Goal: Obtain resource: Download file/media

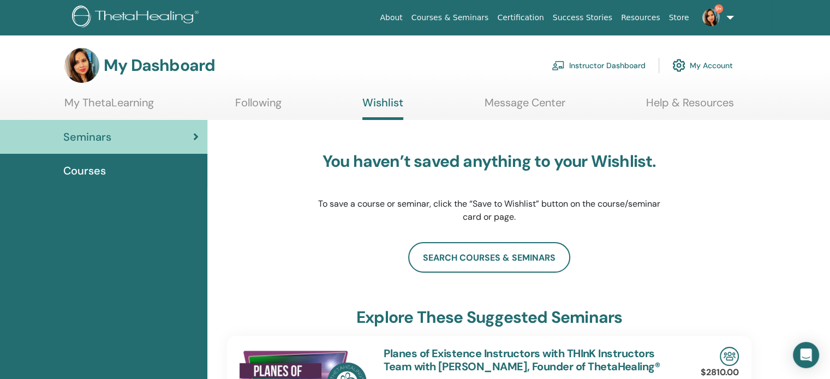
click at [601, 66] on link "Instructor Dashboard" at bounding box center [599, 65] width 94 height 24
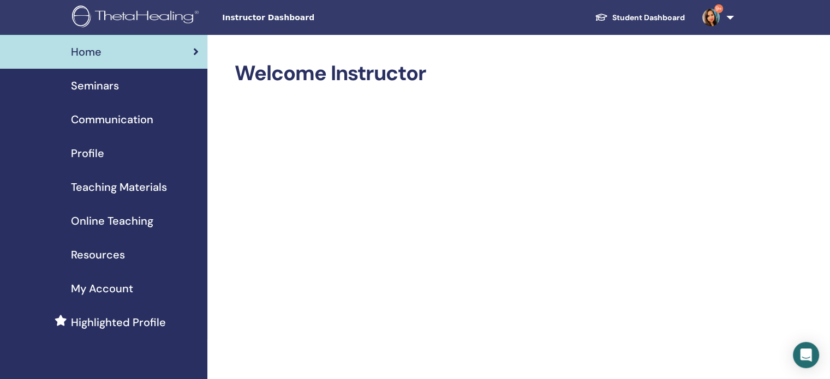
click at [111, 88] on span "Seminars" at bounding box center [95, 85] width 48 height 16
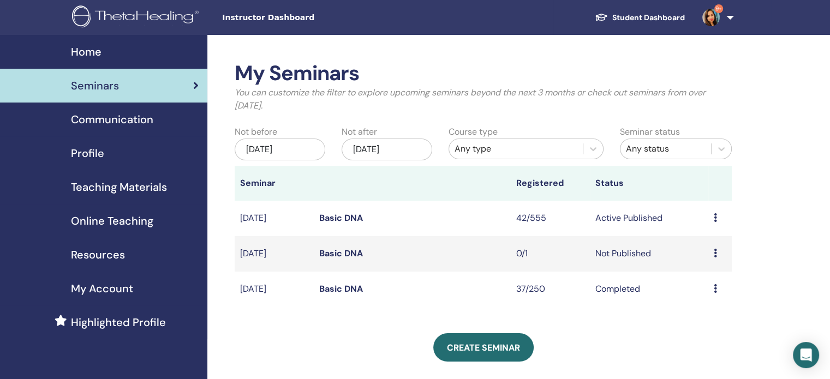
click at [711, 216] on td "Preview Edit Attendees Cancel" at bounding box center [719, 218] width 23 height 35
click at [715, 218] on icon at bounding box center [715, 217] width 3 height 9
click at [703, 260] on link "Attendees" at bounding box center [706, 259] width 41 height 11
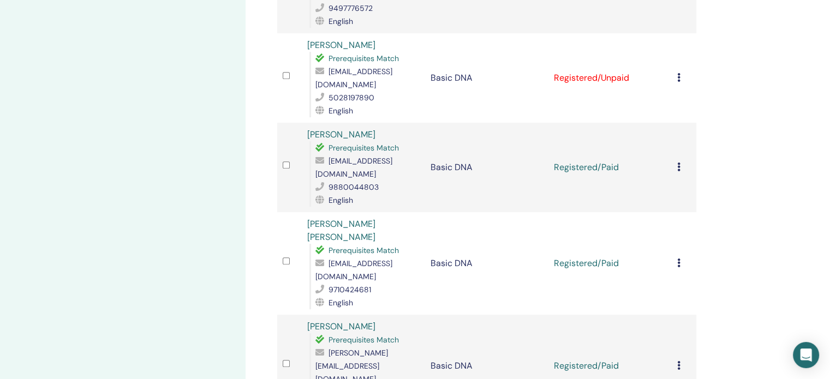
scroll to position [491, 0]
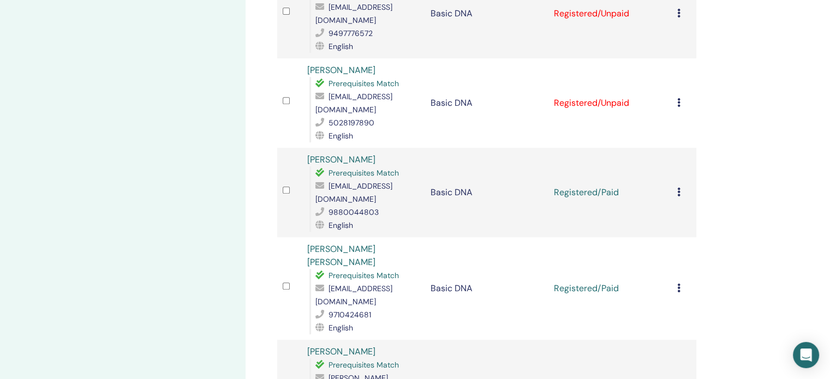
click at [677, 98] on icon at bounding box center [678, 102] width 3 height 9
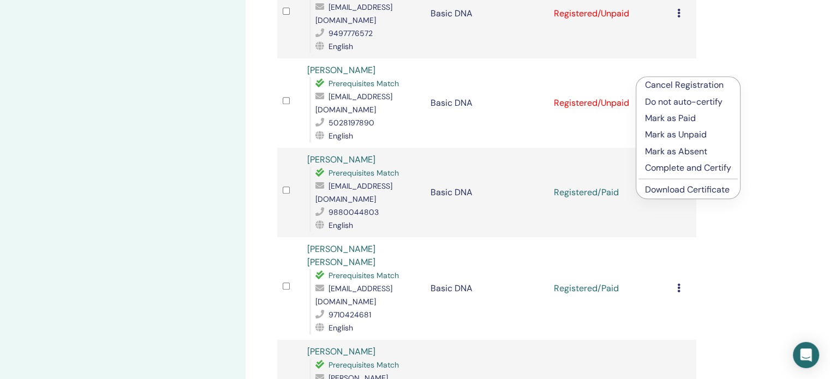
click at [663, 191] on link "Download Certificate" at bounding box center [687, 189] width 85 height 11
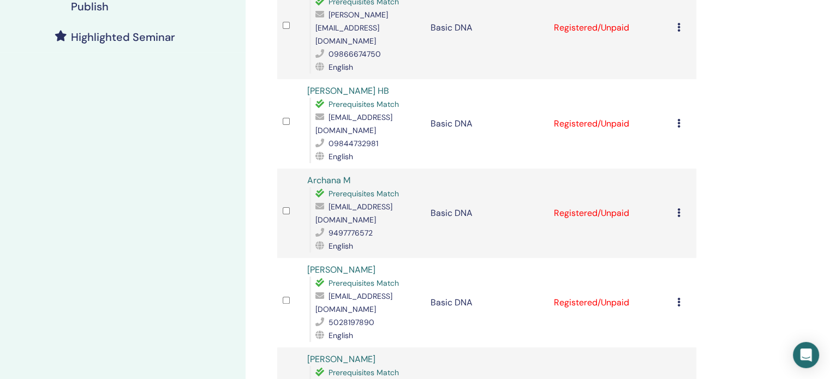
scroll to position [273, 0]
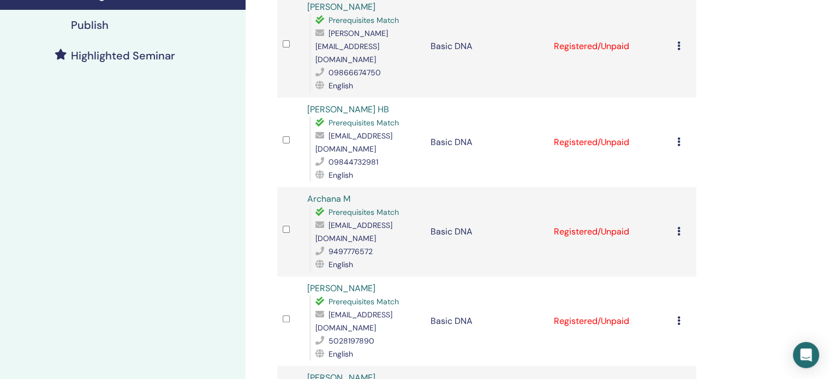
click at [679, 227] on icon at bounding box center [678, 231] width 3 height 9
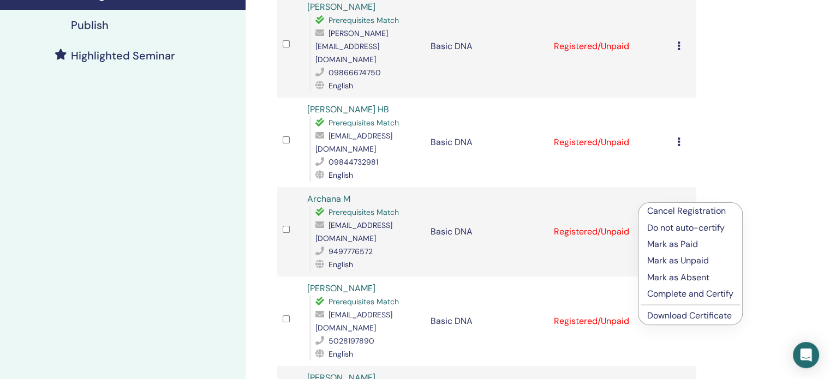
click at [673, 315] on link "Download Certificate" at bounding box center [689, 315] width 85 height 11
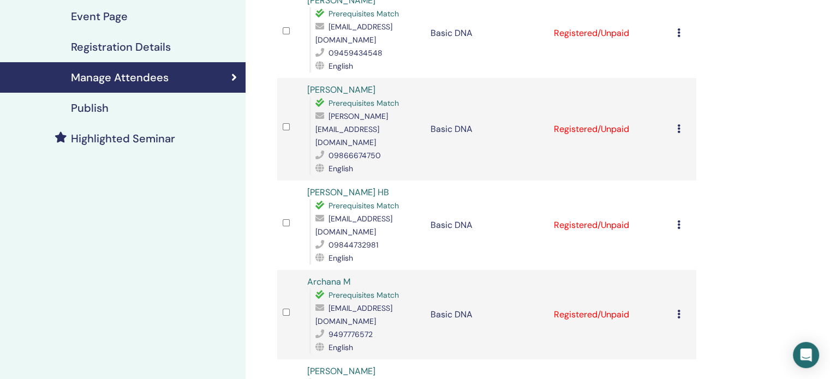
scroll to position [164, 0]
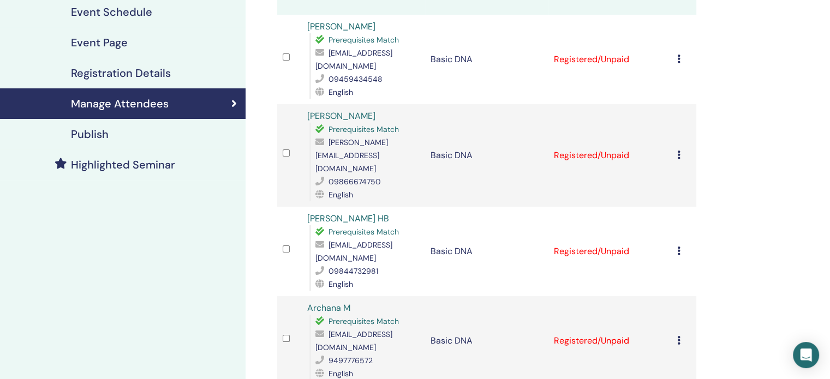
click at [678, 247] on icon at bounding box center [678, 251] width 3 height 9
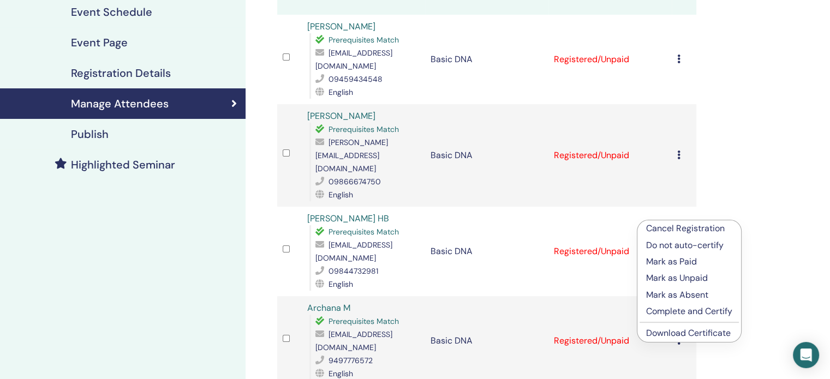
click at [668, 332] on link "Download Certificate" at bounding box center [688, 332] width 85 height 11
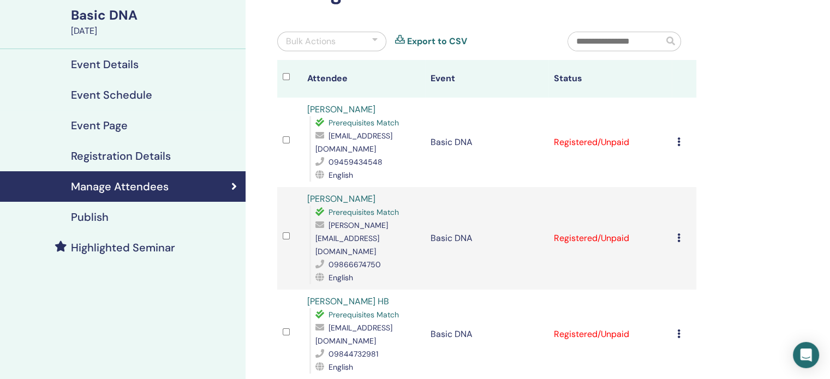
scroll to position [55, 0]
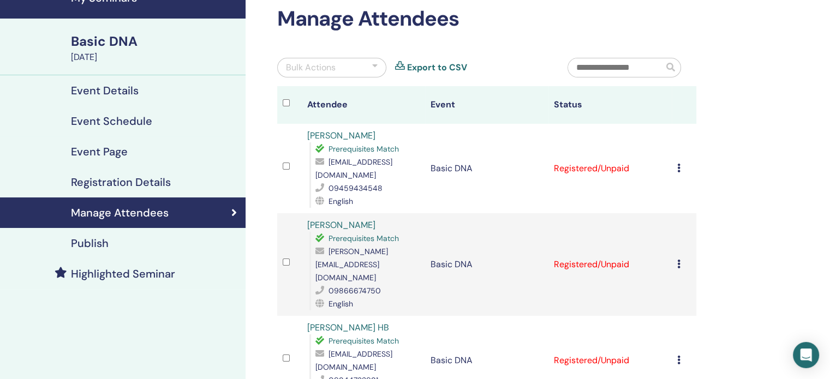
click at [679, 260] on icon at bounding box center [678, 264] width 3 height 9
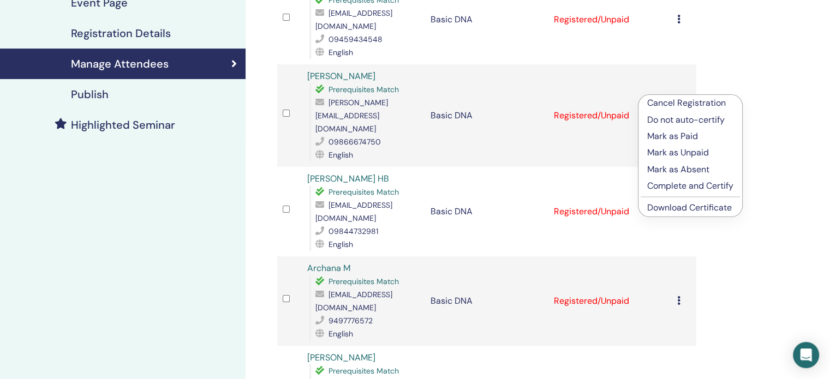
scroll to position [218, 0]
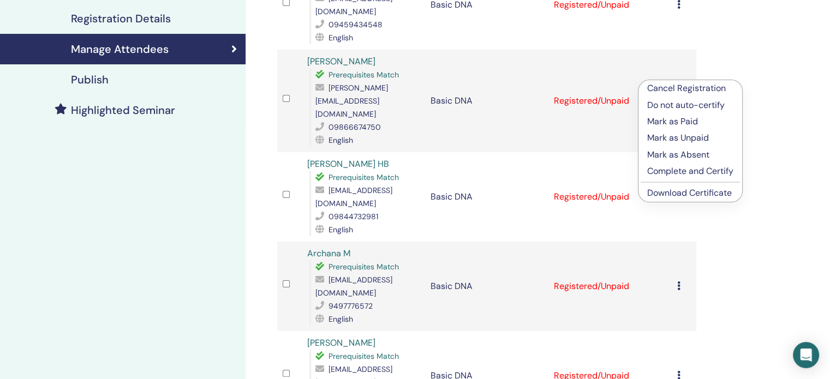
click at [661, 192] on link "Download Certificate" at bounding box center [689, 192] width 85 height 11
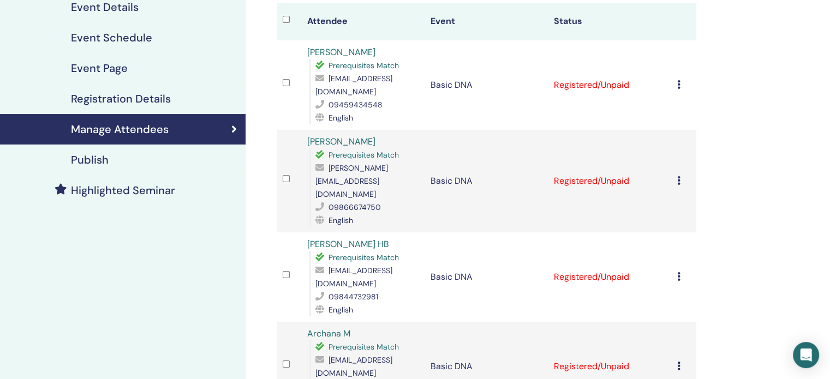
scroll to position [109, 0]
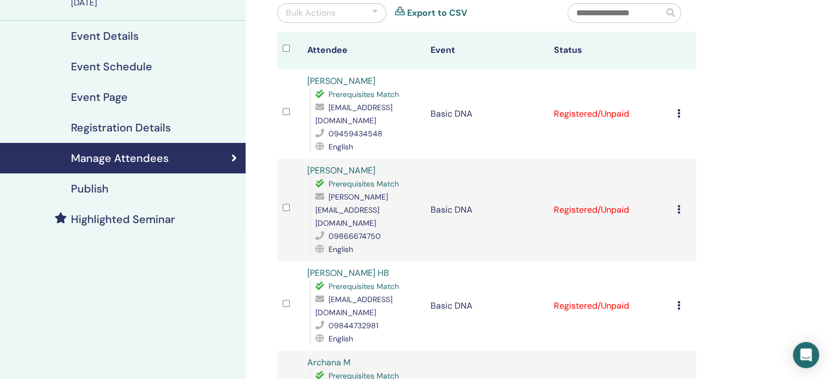
click at [678, 109] on icon at bounding box center [678, 113] width 3 height 9
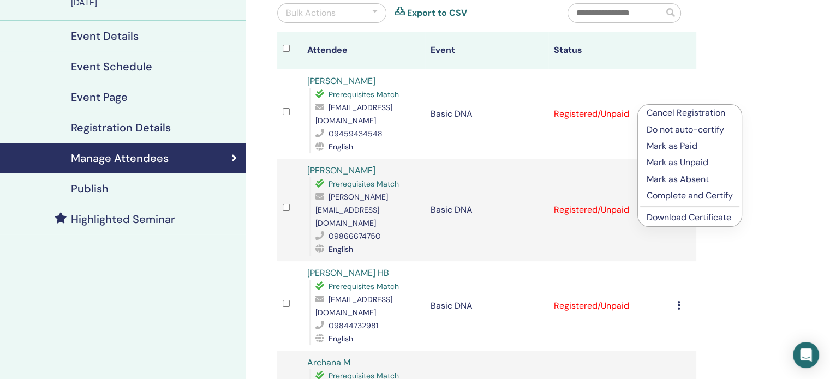
click at [677, 222] on link "Download Certificate" at bounding box center [689, 217] width 85 height 11
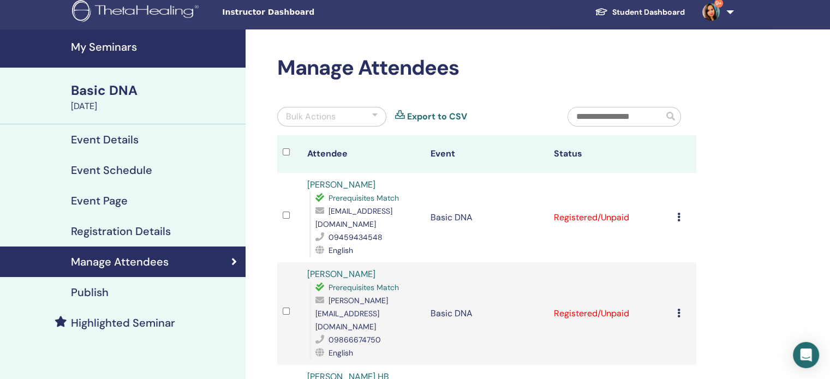
scroll to position [0, 0]
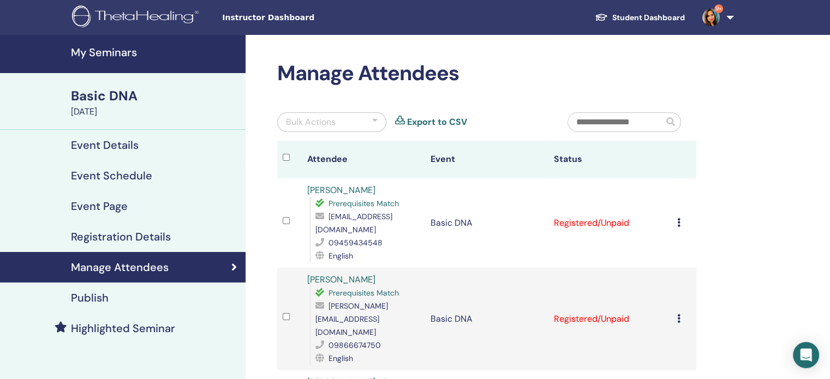
click at [374, 116] on div at bounding box center [374, 122] width 5 height 13
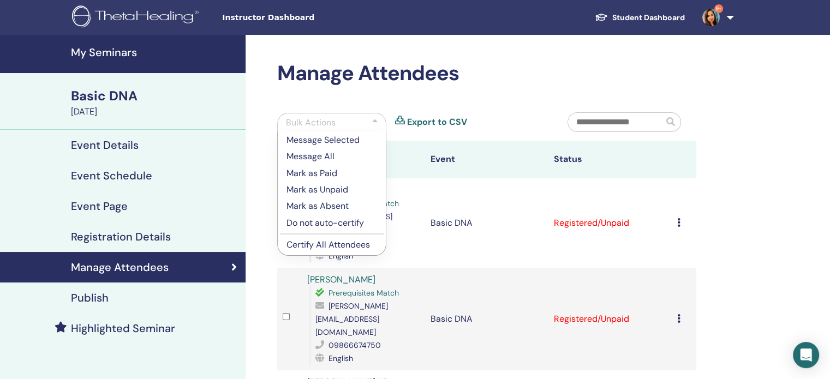
click at [324, 173] on p "Mark as Paid" at bounding box center [331, 173] width 91 height 13
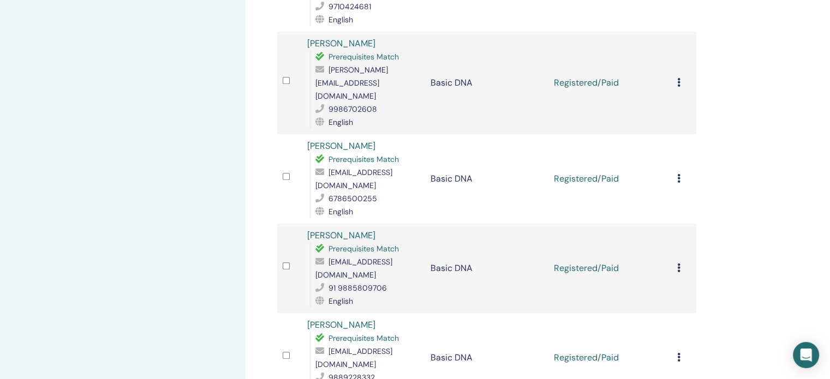
scroll to position [818, 0]
